Goal: Navigation & Orientation: Find specific page/section

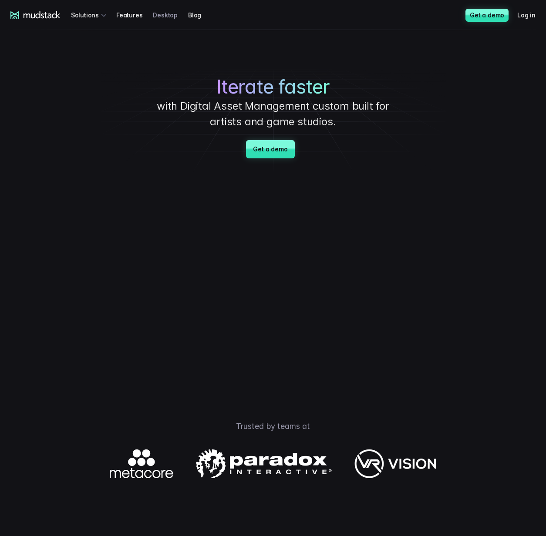
click at [169, 13] on link "Desktop" at bounding box center [170, 15] width 35 height 16
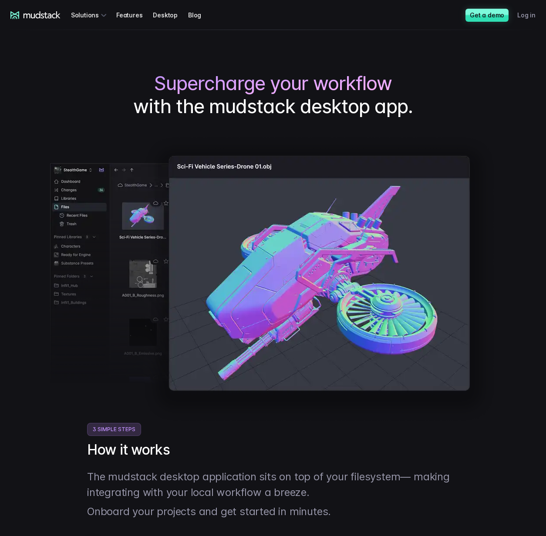
click at [526, 13] on link "Log in" at bounding box center [531, 15] width 29 height 16
click at [523, 11] on link "Log in" at bounding box center [531, 15] width 29 height 16
